Goal: Navigation & Orientation: Find specific page/section

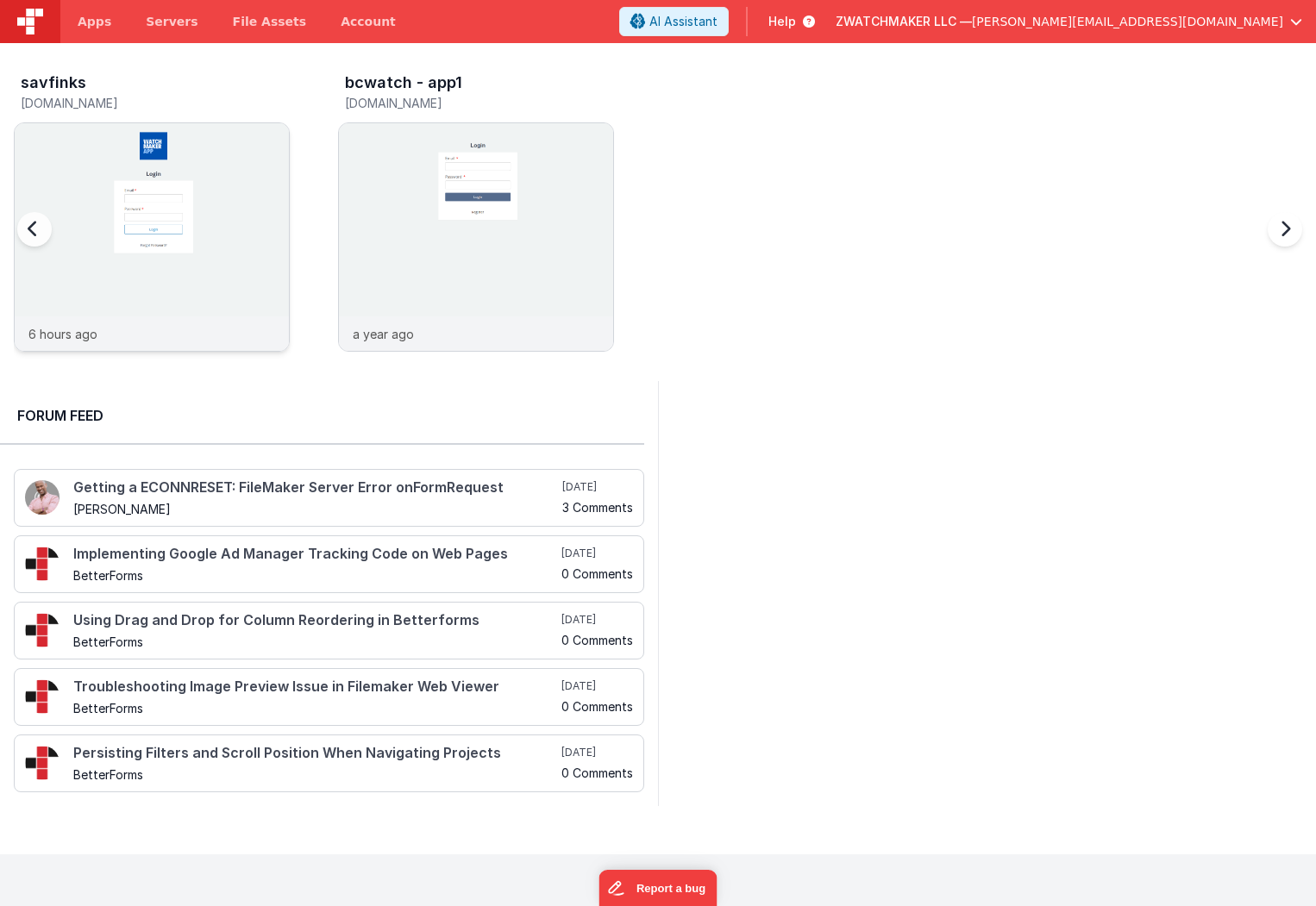
click at [191, 170] on img at bounding box center [151, 260] width 274 height 274
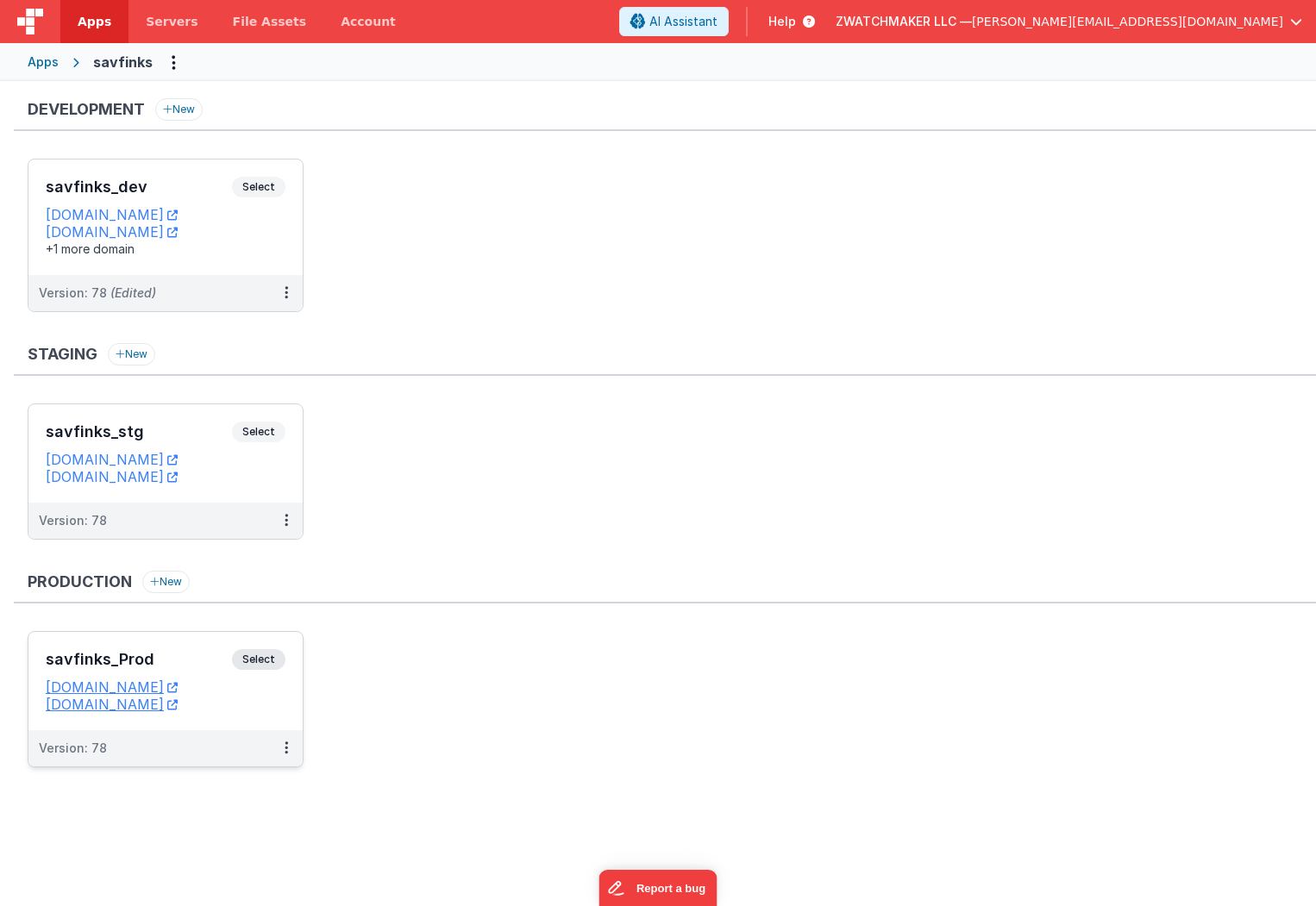
click at [207, 754] on div "Version: 78" at bounding box center [154, 748] width 231 height 17
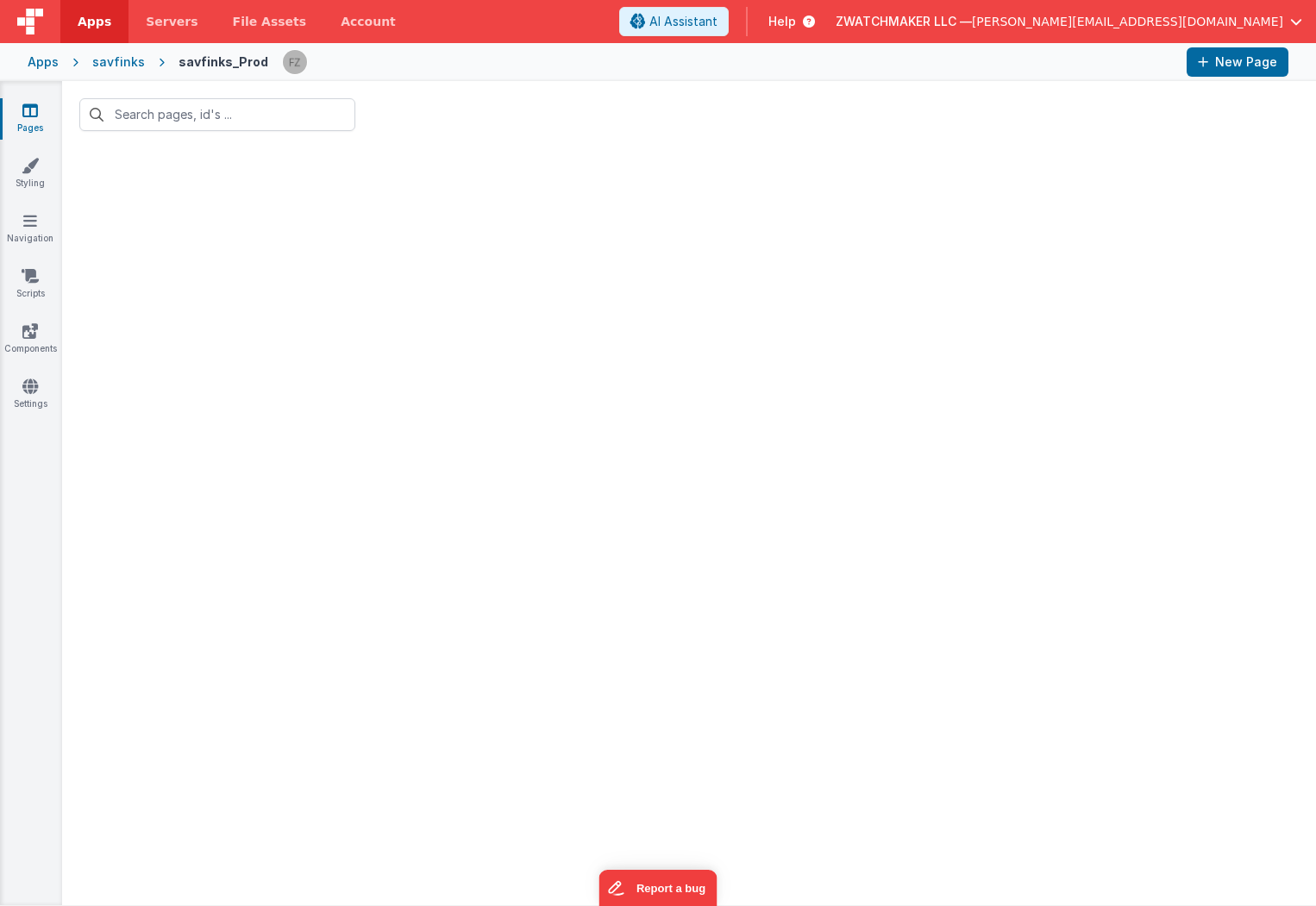
click at [119, 61] on div "savfinks" at bounding box center [119, 62] width 53 height 17
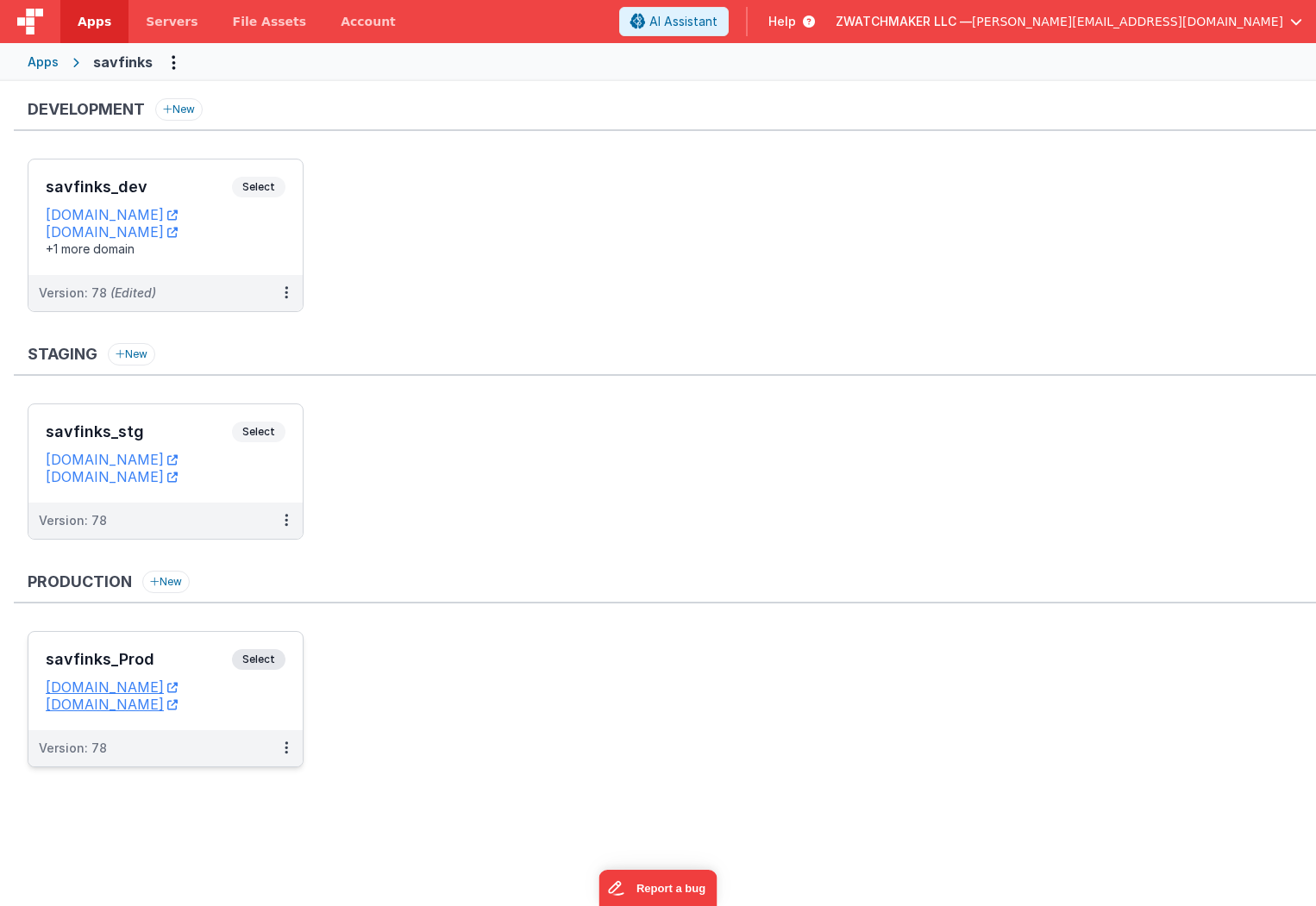
click at [246, 686] on dd "[DOMAIN_NAME]" at bounding box center [165, 687] width 239 height 17
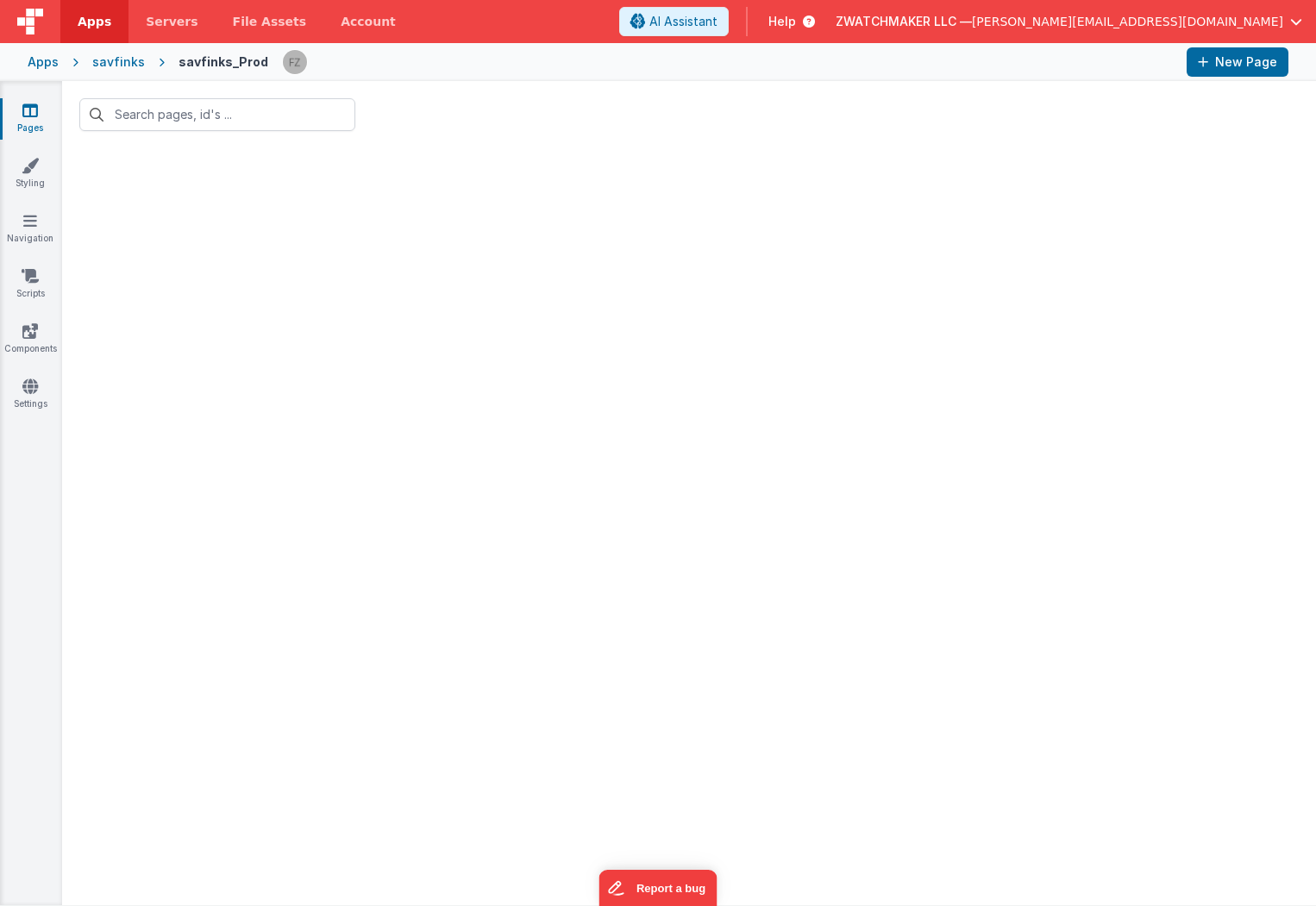
click at [113, 63] on div "savfinks" at bounding box center [119, 62] width 53 height 17
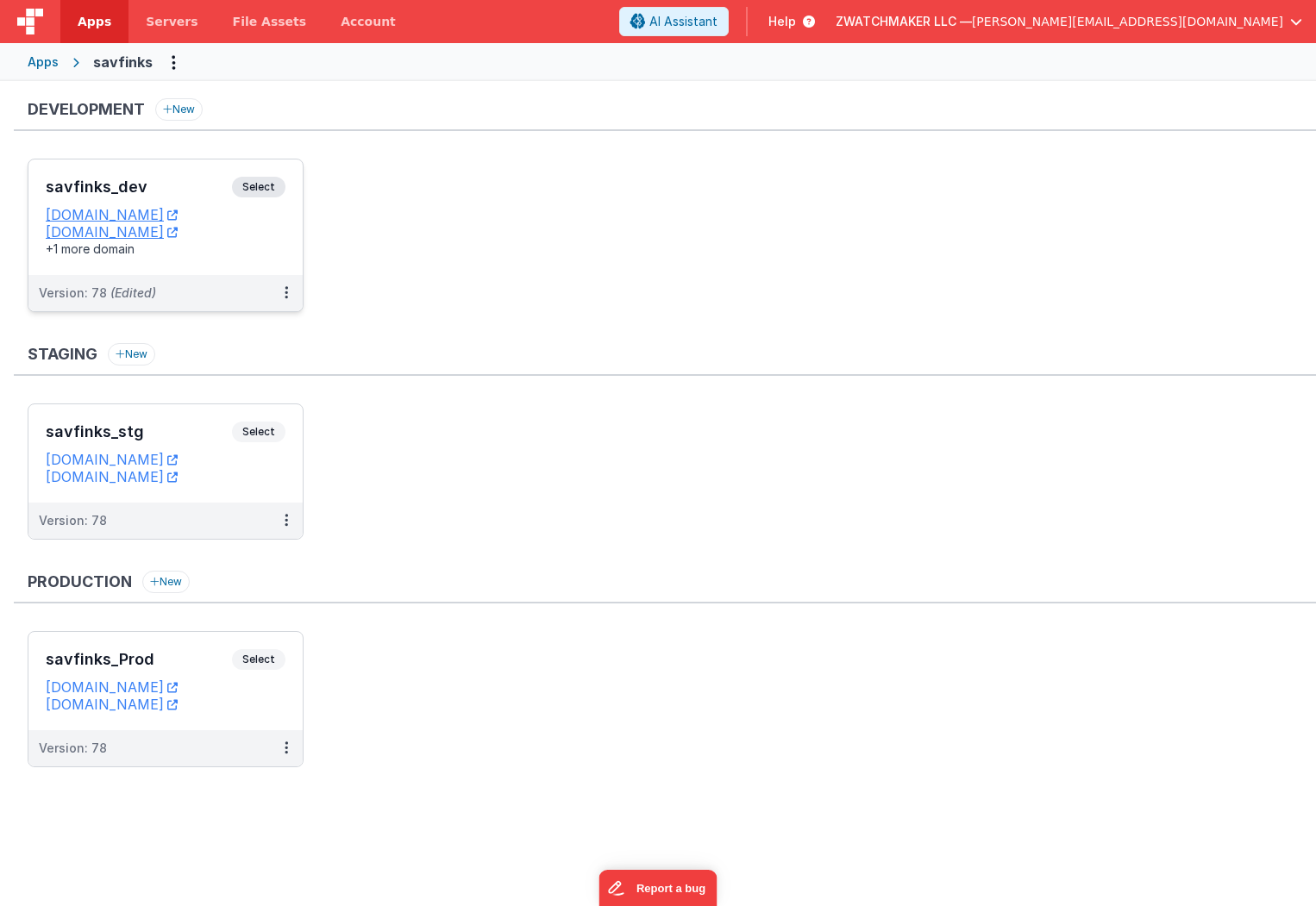
click at [193, 259] on div "savfinks_dev Select URLs [DOMAIN_NAME] [DOMAIN_NAME] +1 more domain" at bounding box center [166, 218] width 274 height 115
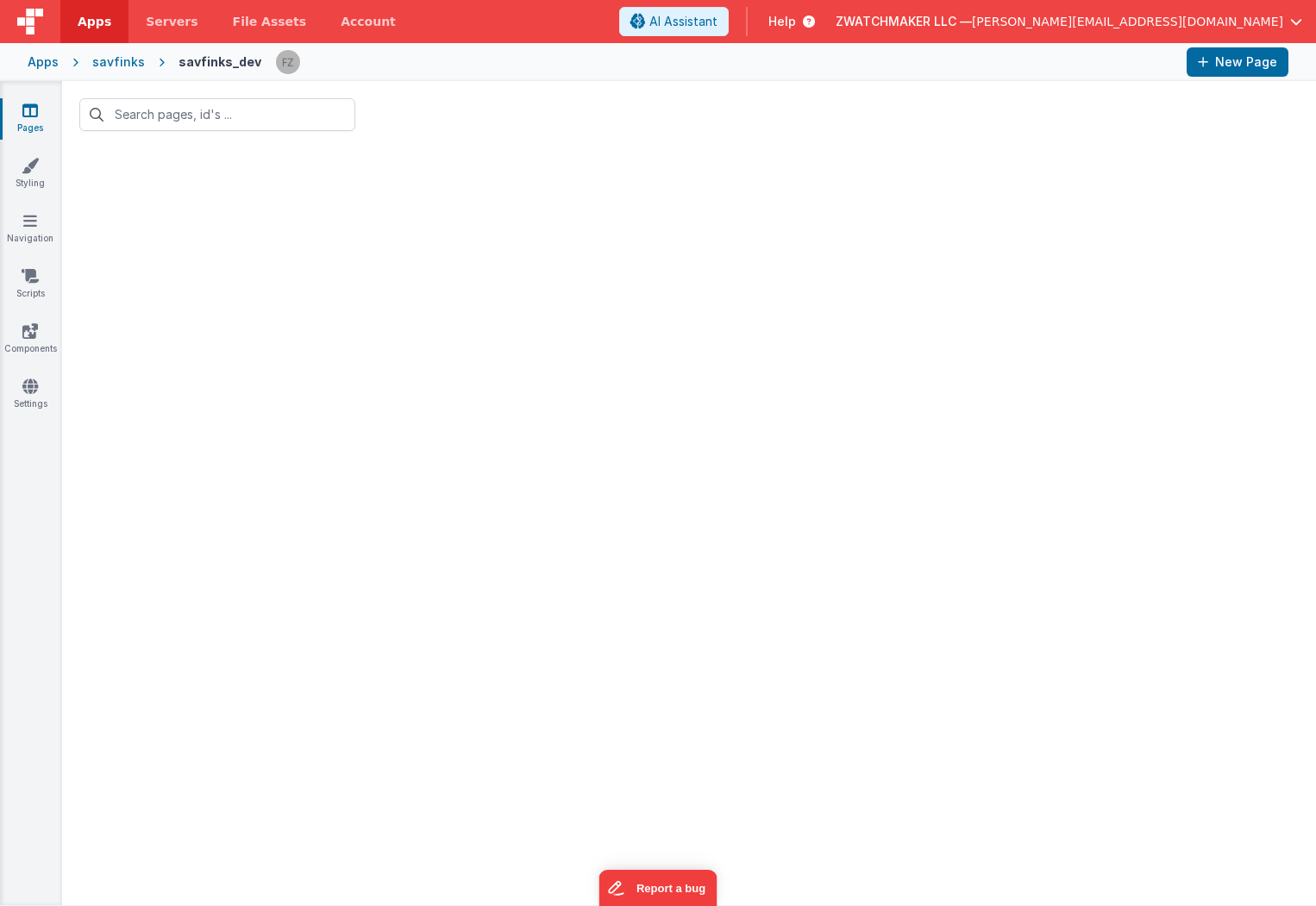
click at [164, 97] on div at bounding box center [689, 114] width 1254 height 67
